Goal: Find contact information: Find contact information

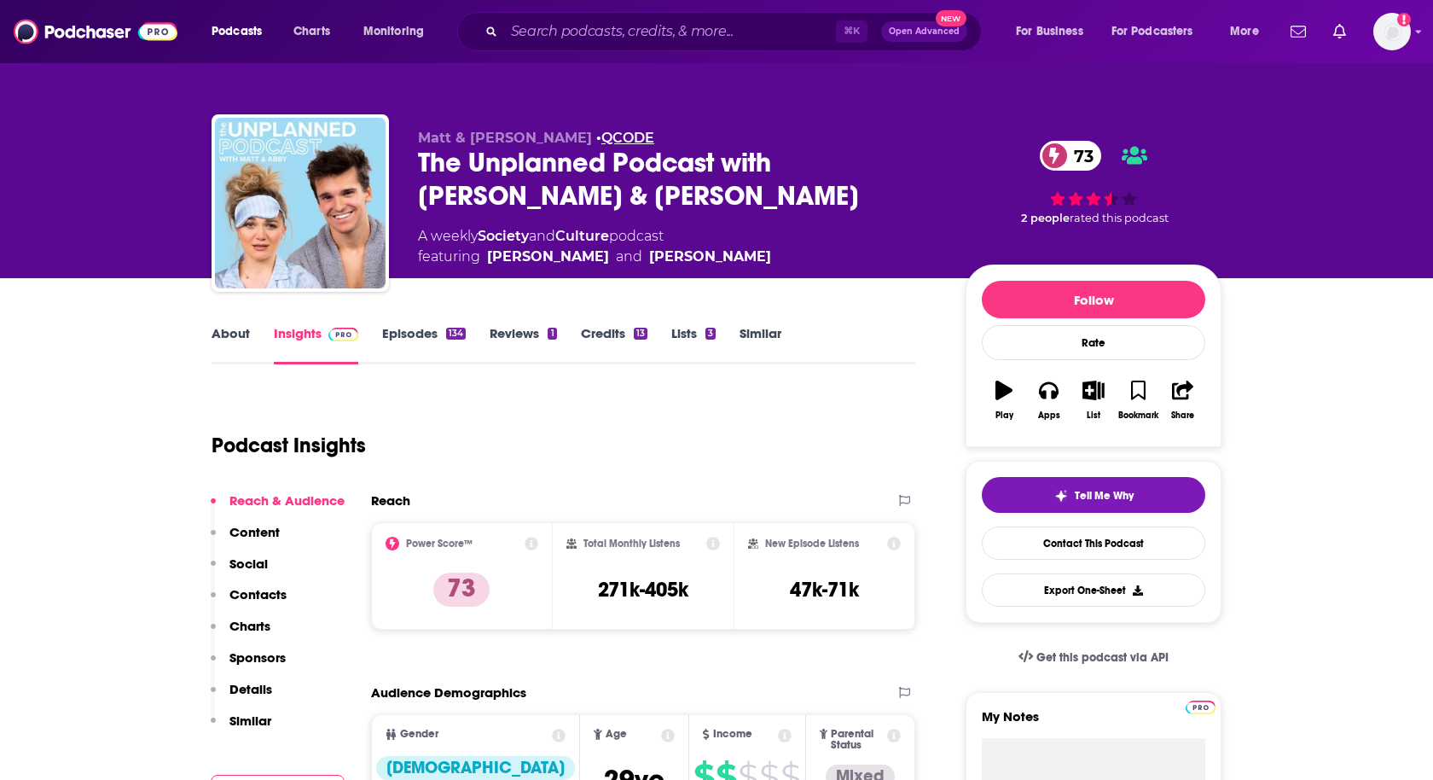
click at [601, 137] on link "QCODE" at bounding box center [627, 138] width 53 height 16
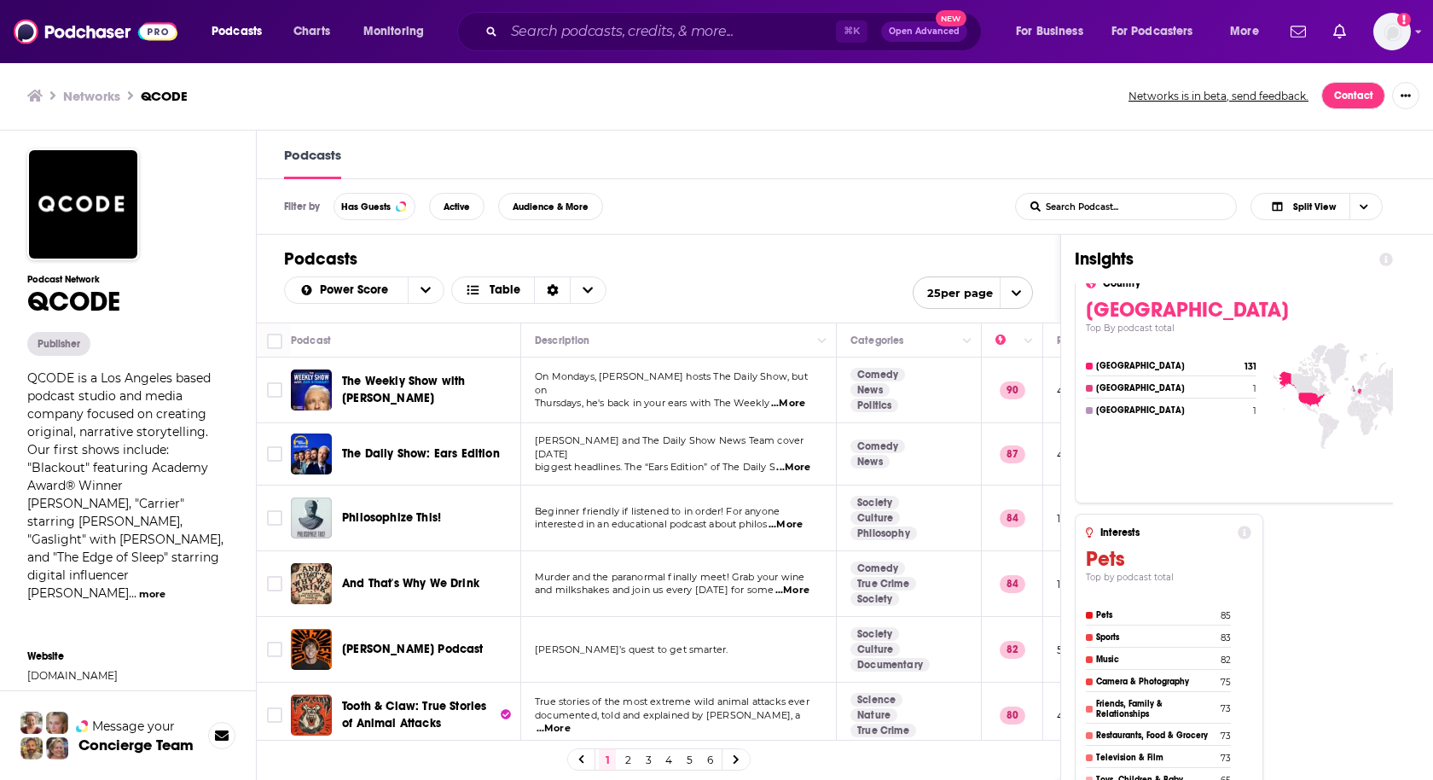
scroll to position [1313, 0]
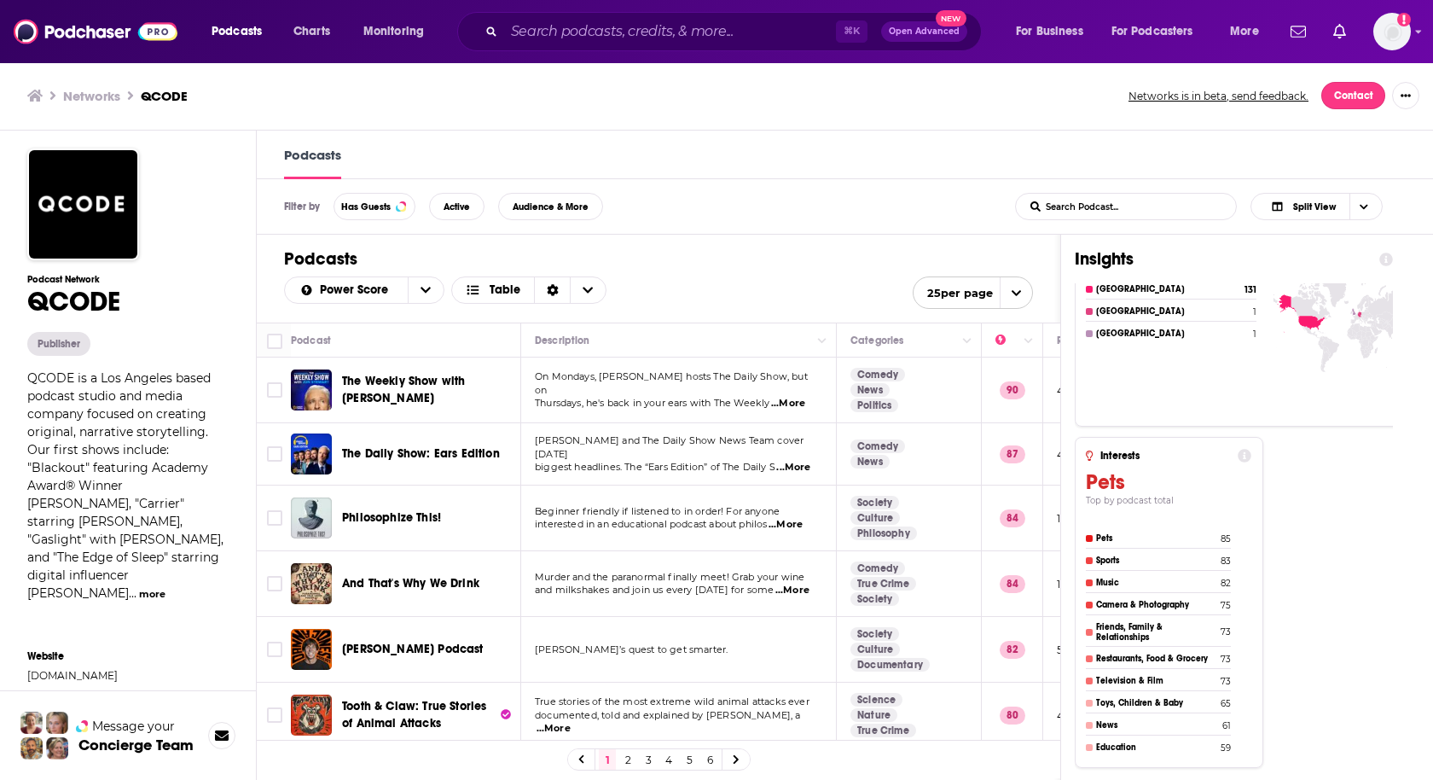
click at [1358, 90] on link "Contact" at bounding box center [1353, 95] width 64 height 27
click at [63, 669] on link "[DOMAIN_NAME]" at bounding box center [127, 675] width 201 height 13
